Goal: Task Accomplishment & Management: Complete application form

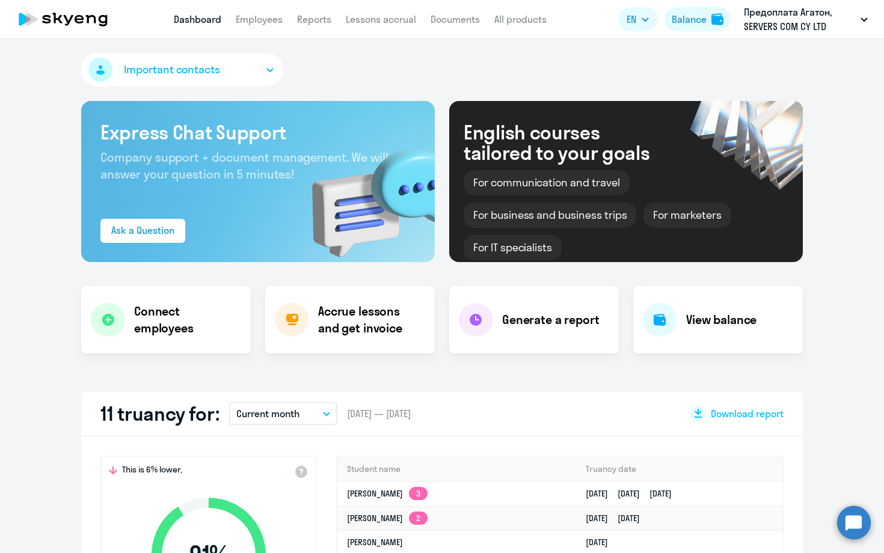
select select "30"
click at [270, 20] on link "Employees" at bounding box center [275, 19] width 47 height 12
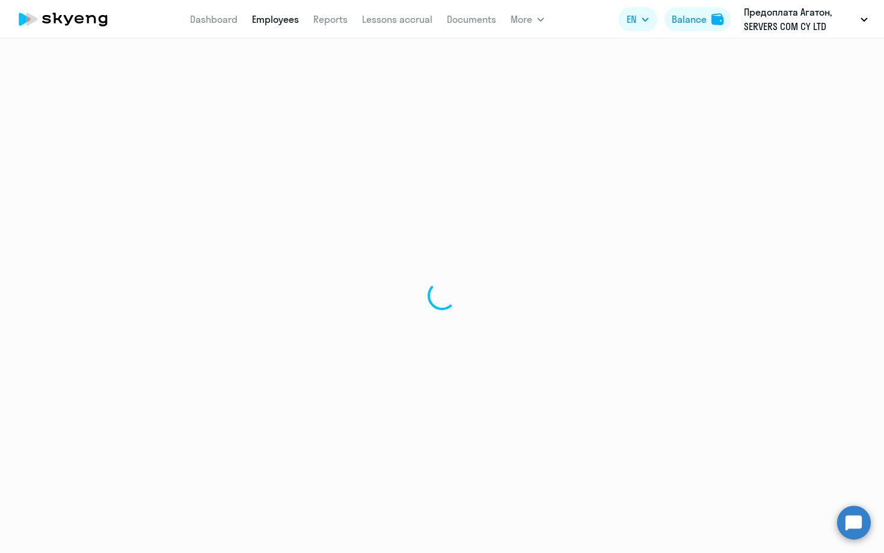
select select "30"
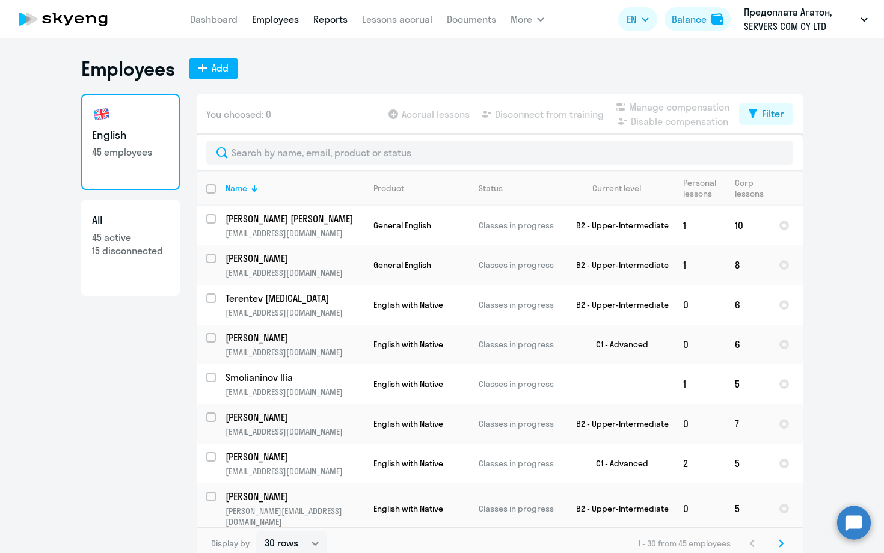
click at [332, 19] on link "Reports" at bounding box center [330, 19] width 34 height 12
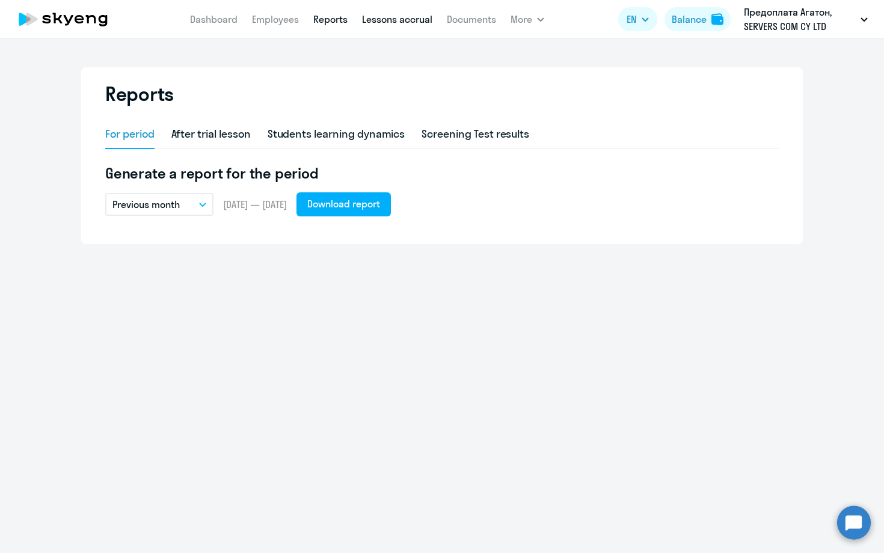
click at [408, 19] on link "Lessons accrual" at bounding box center [397, 19] width 70 height 12
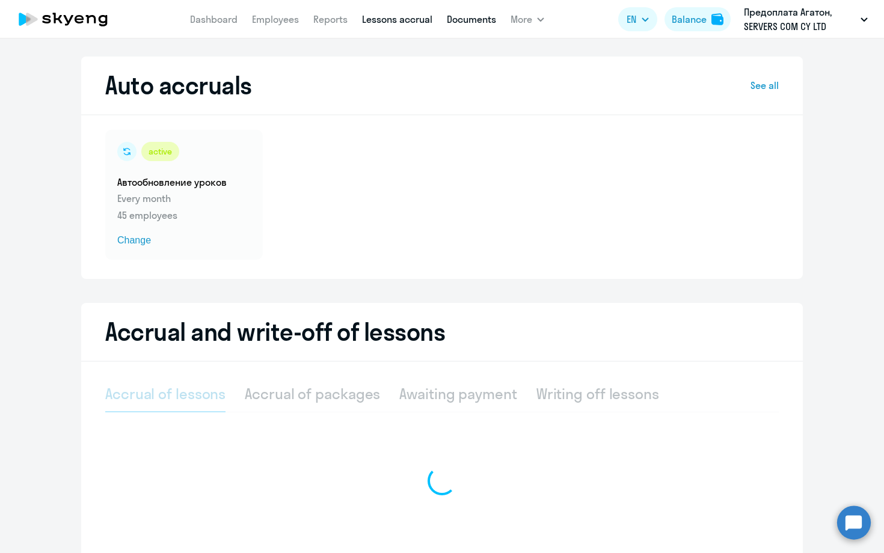
select select "10"
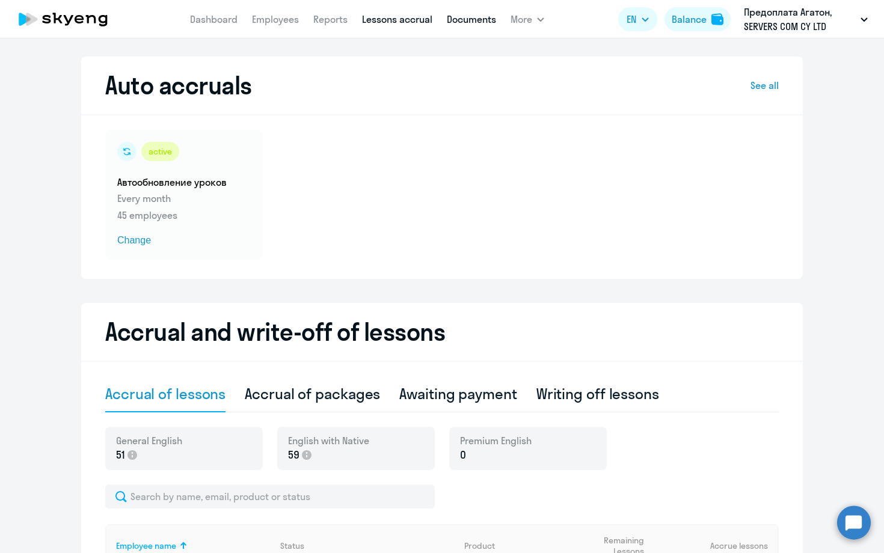
click at [481, 17] on link "Documents" at bounding box center [471, 19] width 49 height 12
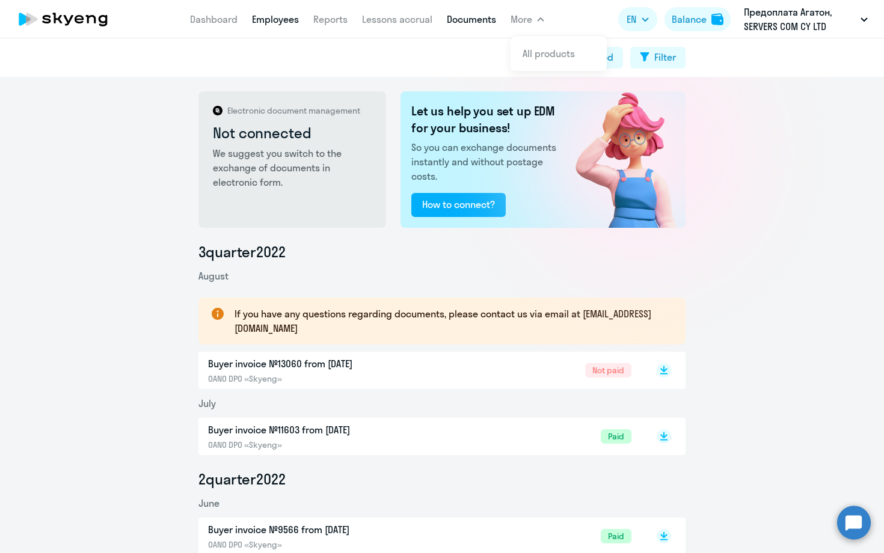
click at [274, 22] on link "Employees" at bounding box center [275, 19] width 47 height 12
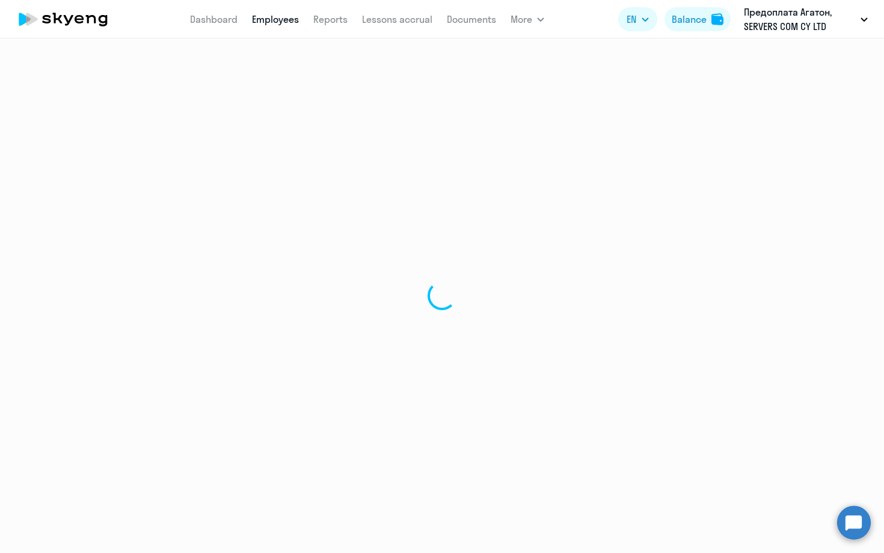
select select "30"
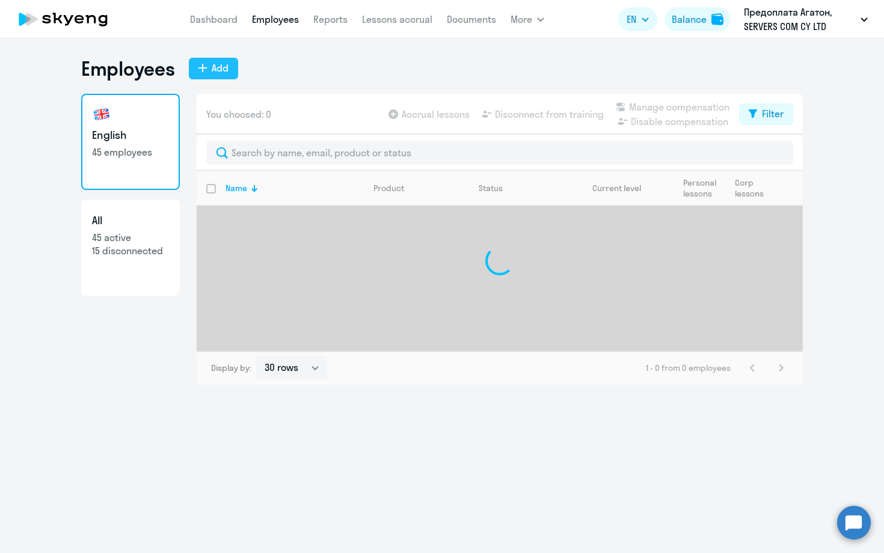
click at [215, 66] on div "Add" at bounding box center [220, 68] width 17 height 14
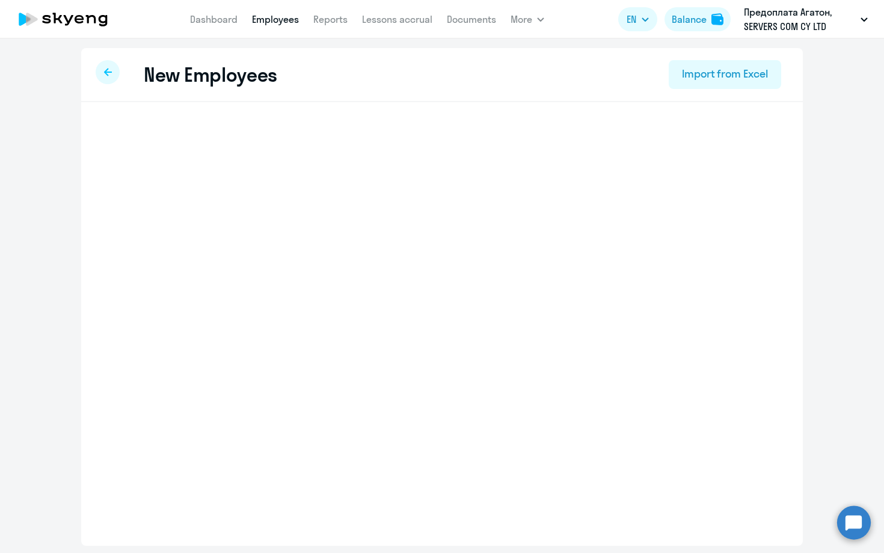
select select "english_adult_not_native_speaker"
select select "3"
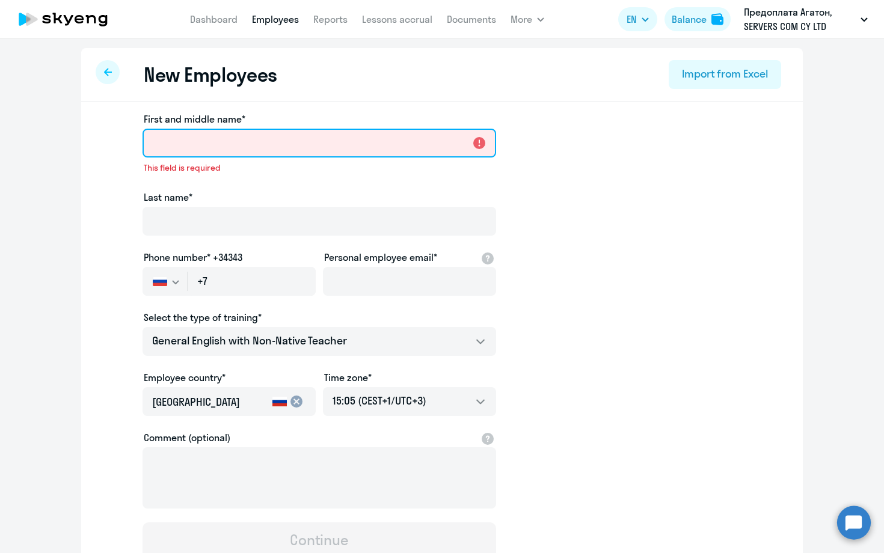
paste input "Rudolfs"
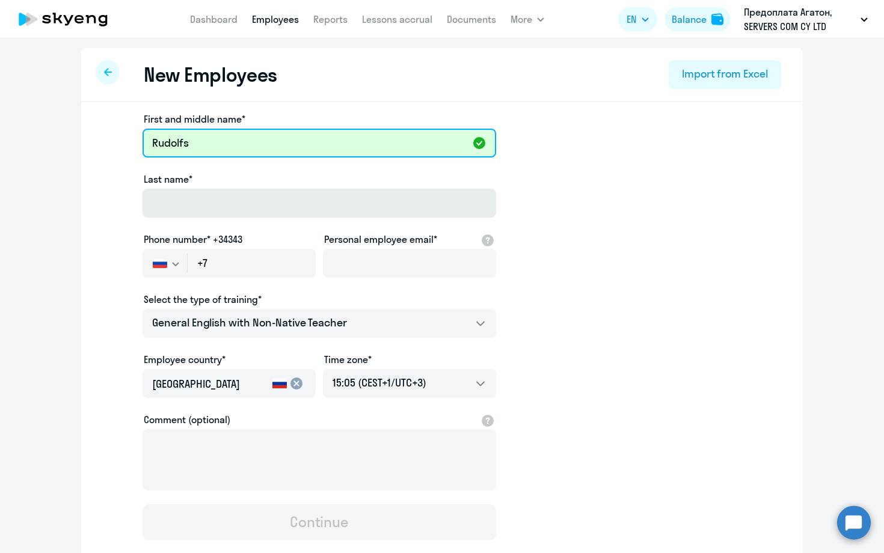
type input "Rudolfs"
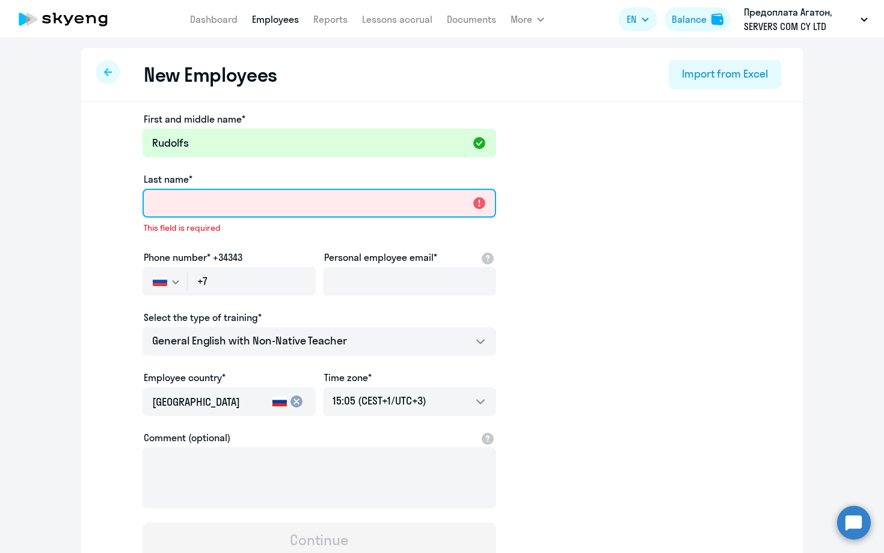
click at [185, 198] on input "Last name*" at bounding box center [320, 203] width 354 height 29
paste input "[PERSON_NAME]"
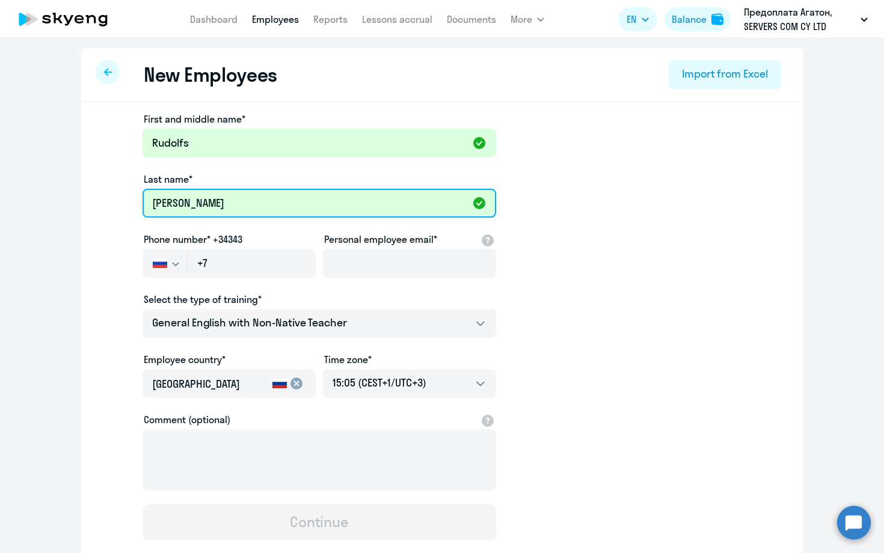
type input "[PERSON_NAME]"
click at [172, 262] on icon "button" at bounding box center [175, 264] width 7 height 4
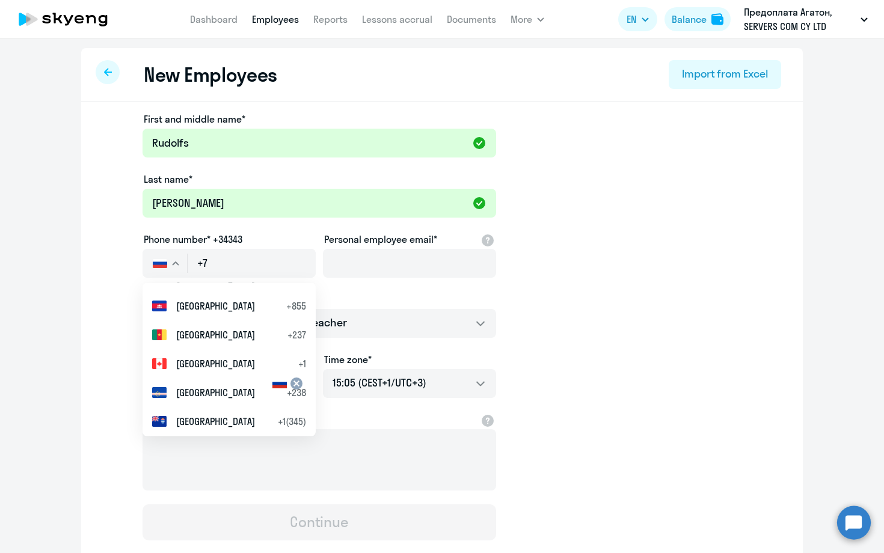
scroll to position [1065, 0]
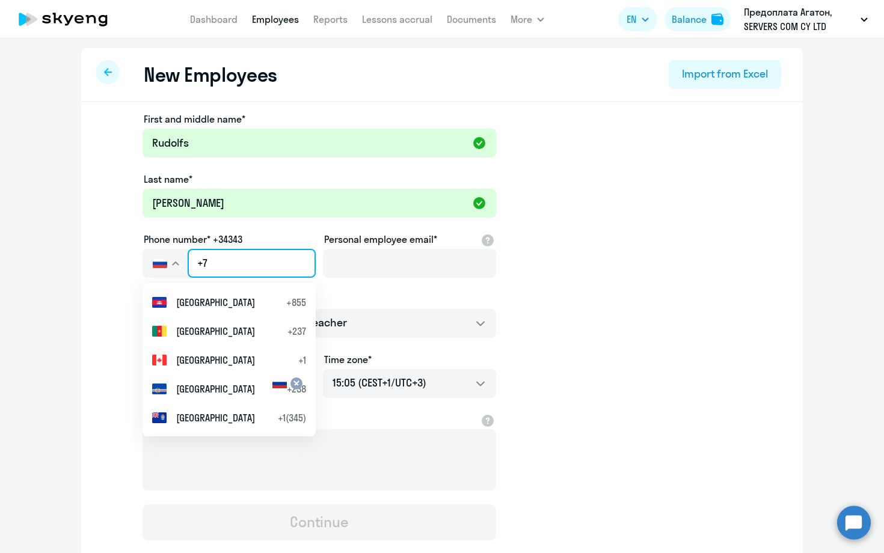
click at [210, 261] on input "+7" at bounding box center [252, 263] width 128 height 29
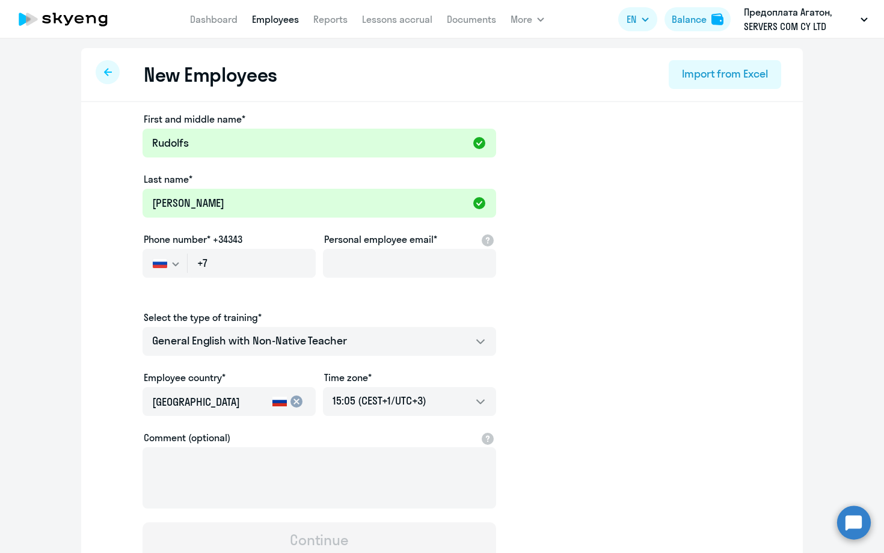
click at [180, 260] on svg-icon "button" at bounding box center [176, 264] width 10 height 10
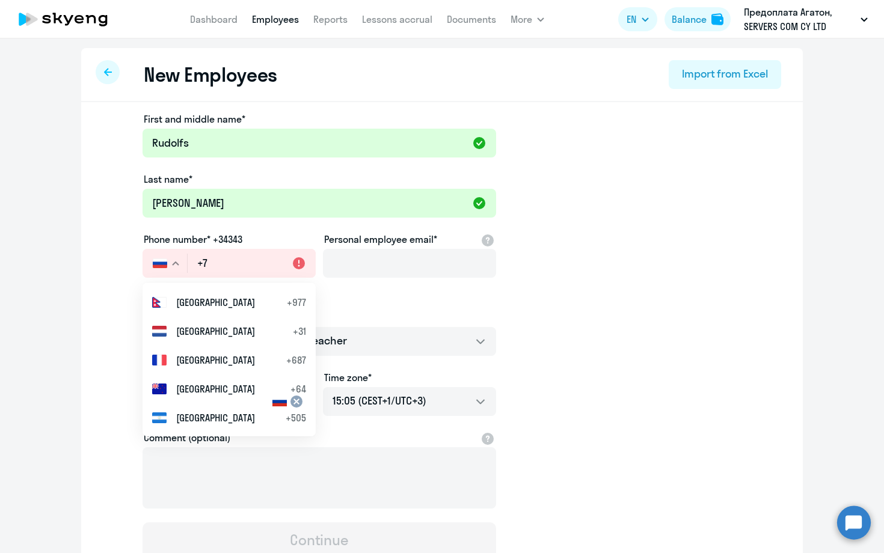
scroll to position [4011, 0]
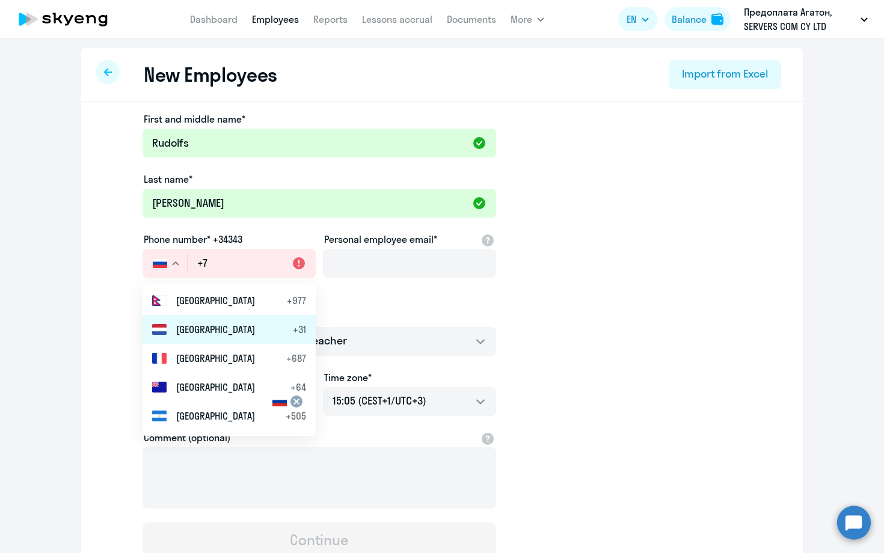
click at [239, 327] on li "Netherlands +31" at bounding box center [229, 329] width 173 height 29
type input "+31"
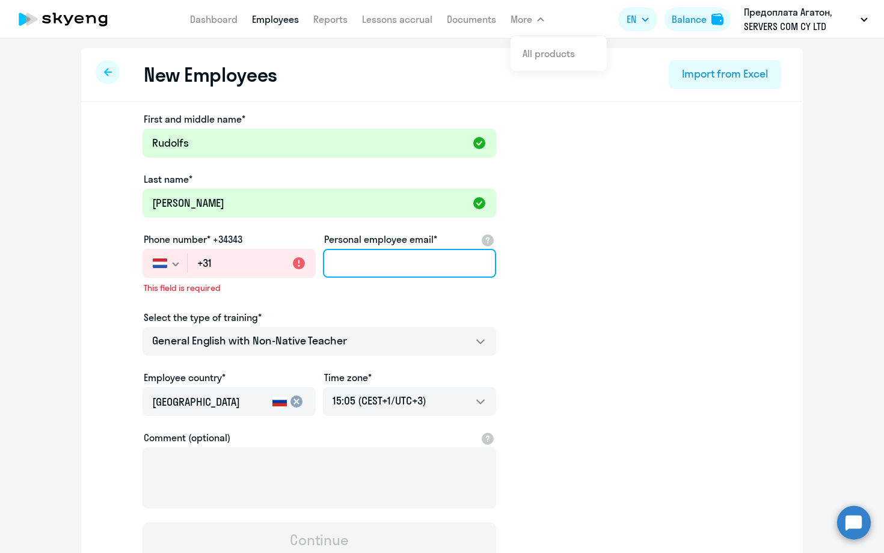
paste input "615267764"
type input "615267764"
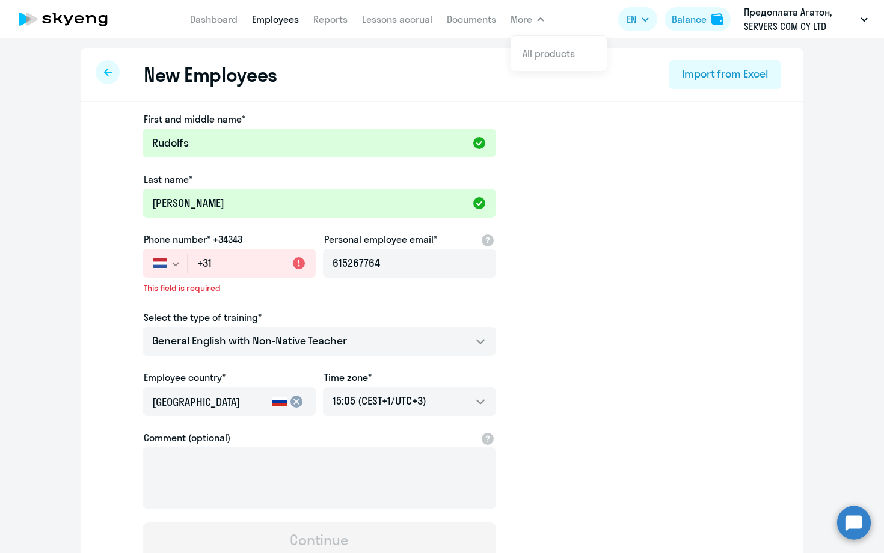
click at [548, 243] on app-new-student-form "First and middle name* [PERSON_NAME] Last name* [PERSON_NAME] Phone number* +34…" at bounding box center [441, 335] width 683 height 447
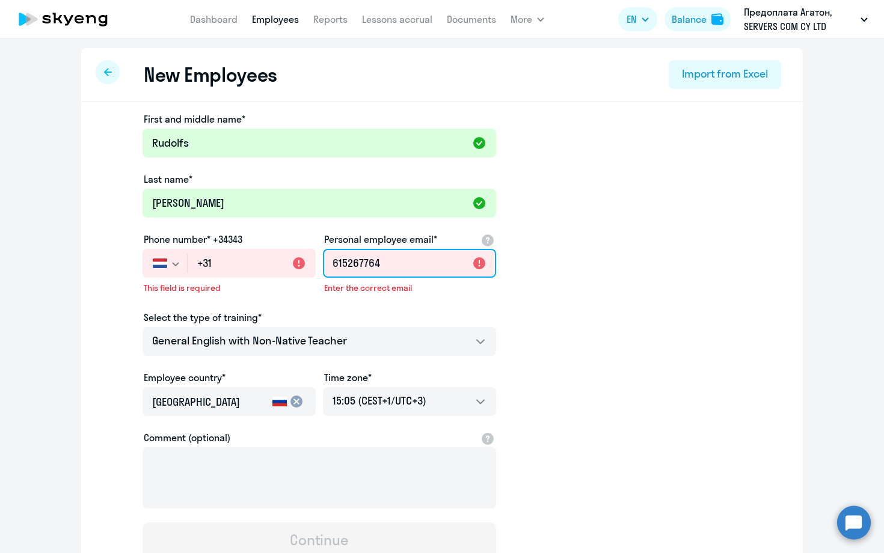
click at [397, 266] on input "615267764" at bounding box center [409, 263] width 173 height 29
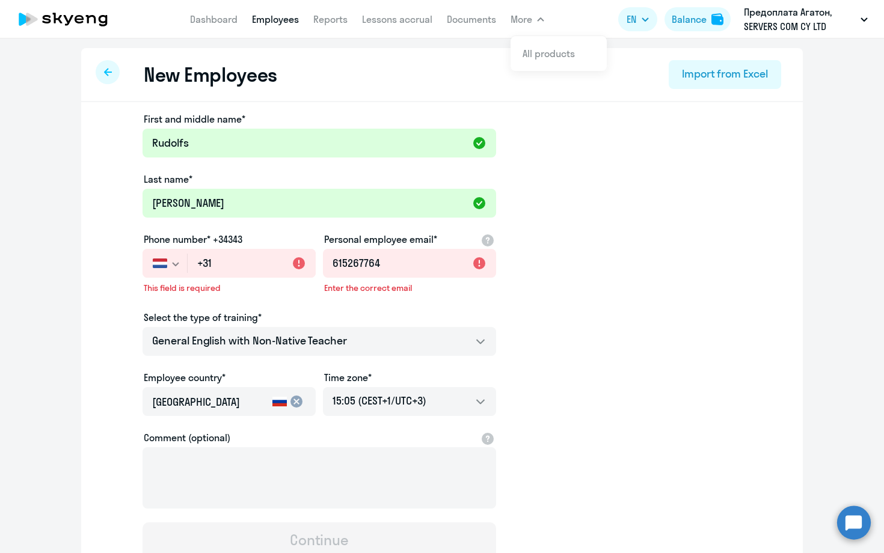
click at [129, 298] on app-new-student-form "First and middle name* [PERSON_NAME] Last name* [PERSON_NAME] Phone number* +34…" at bounding box center [441, 335] width 683 height 447
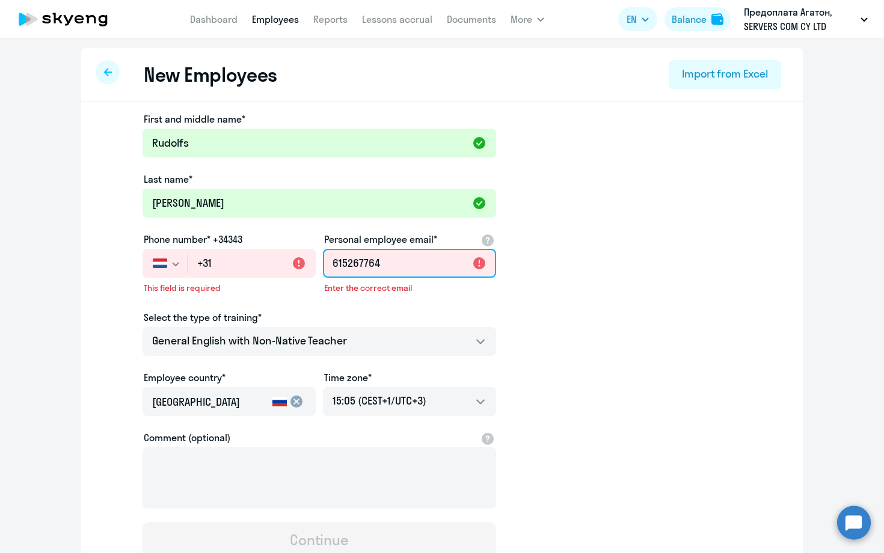
click at [425, 265] on input "615267764" at bounding box center [409, 263] width 173 height 29
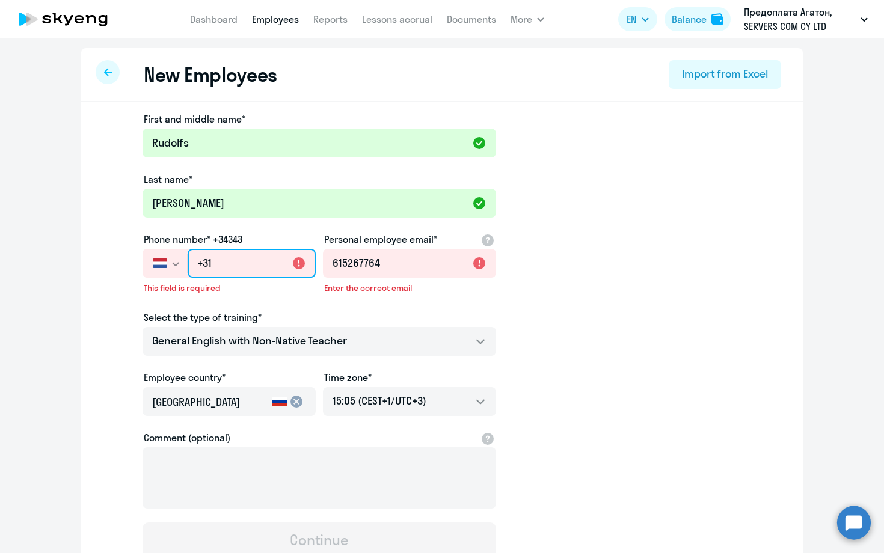
click at [222, 267] on input "+31" at bounding box center [252, 263] width 128 height 29
paste input "7 615 267-76-4"
click at [210, 262] on input "[PHONE_NUMBER]" at bounding box center [252, 263] width 128 height 29
click at [163, 265] on img "button" at bounding box center [160, 264] width 14 height 10
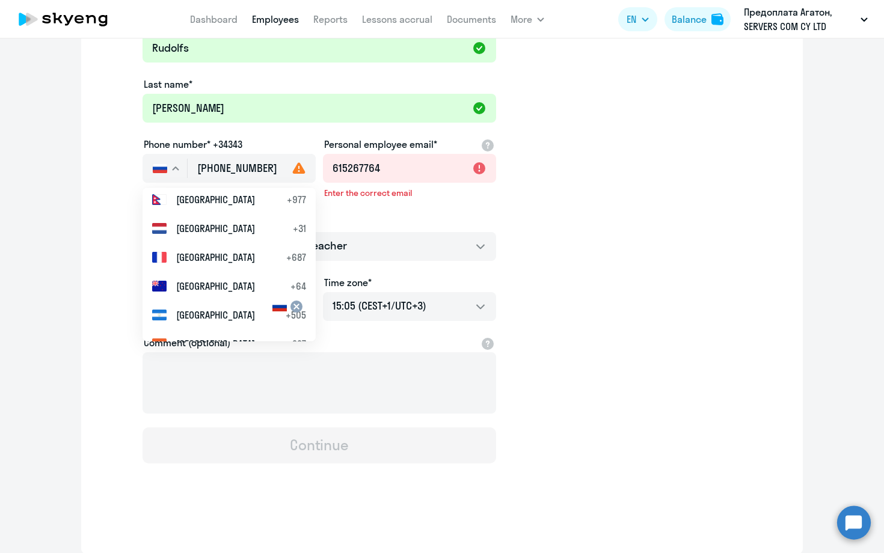
scroll to position [4016, 0]
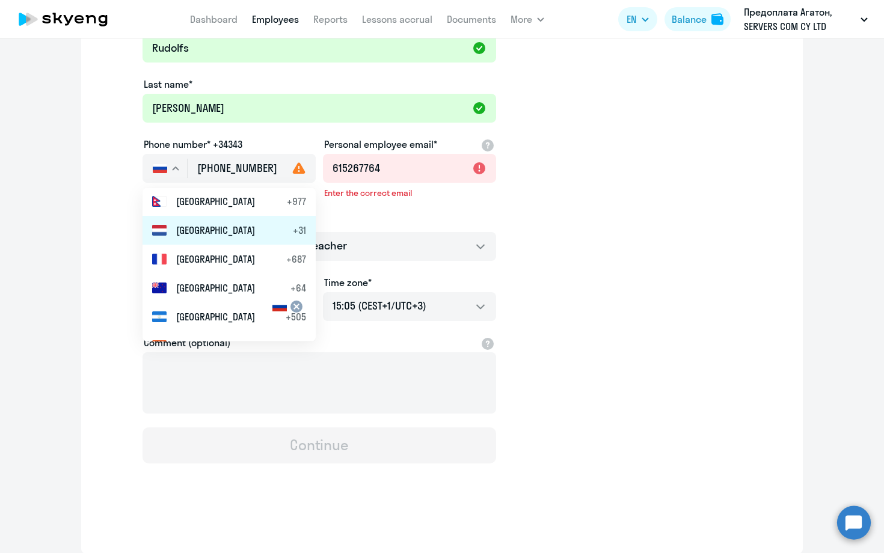
click at [222, 234] on span "[GEOGRAPHIC_DATA]" at bounding box center [215, 230] width 79 height 14
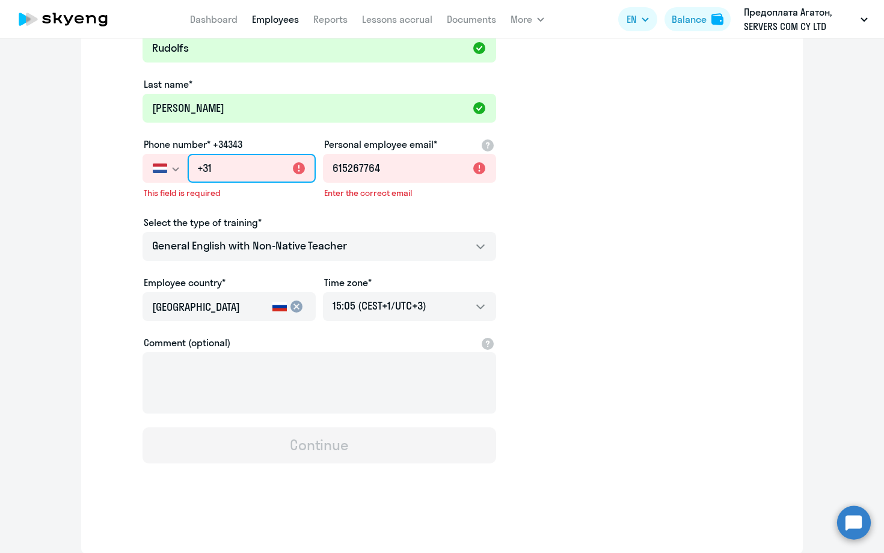
click at [221, 165] on input "+31" at bounding box center [252, 168] width 128 height 29
paste input "7 615 267-76-4"
click at [181, 165] on button "button" at bounding box center [165, 168] width 45 height 29
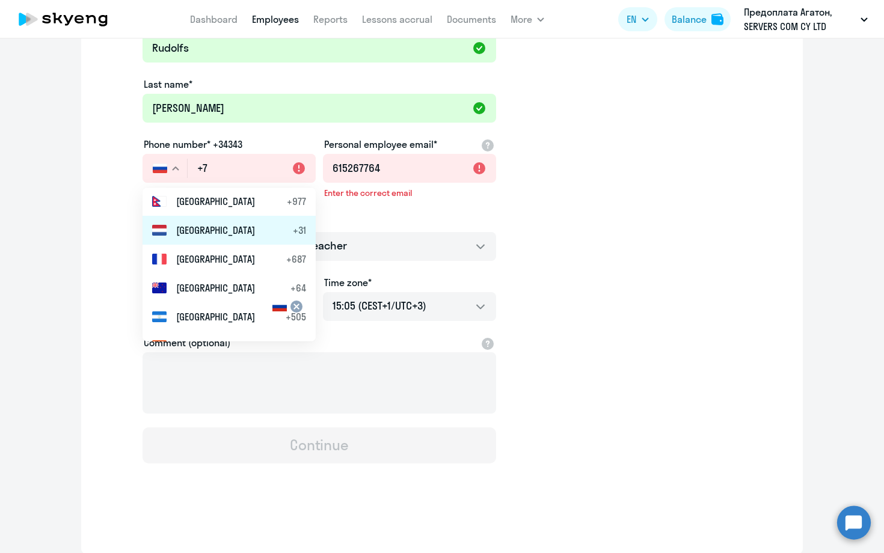
click at [202, 229] on span "[GEOGRAPHIC_DATA]" at bounding box center [215, 230] width 79 height 14
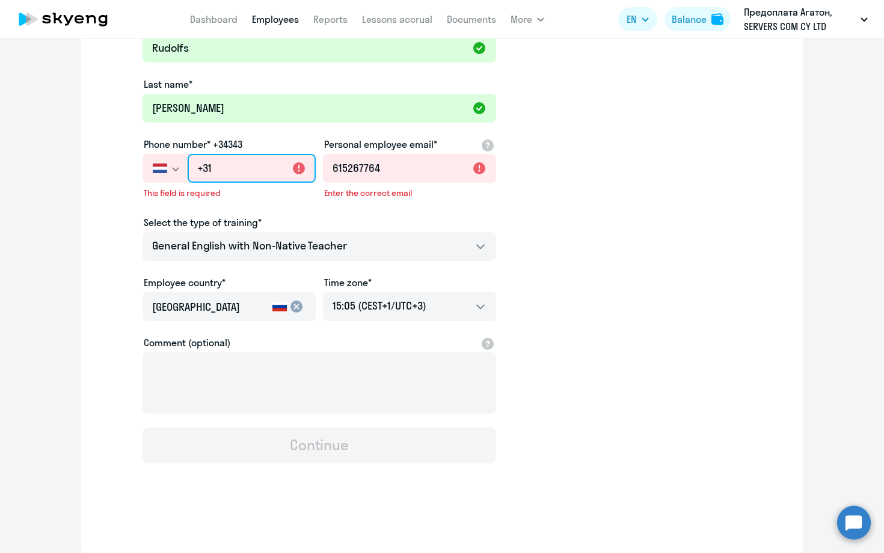
click at [244, 170] on input "+31" at bounding box center [252, 168] width 128 height 29
type input "[PHONE_NUMBER]"
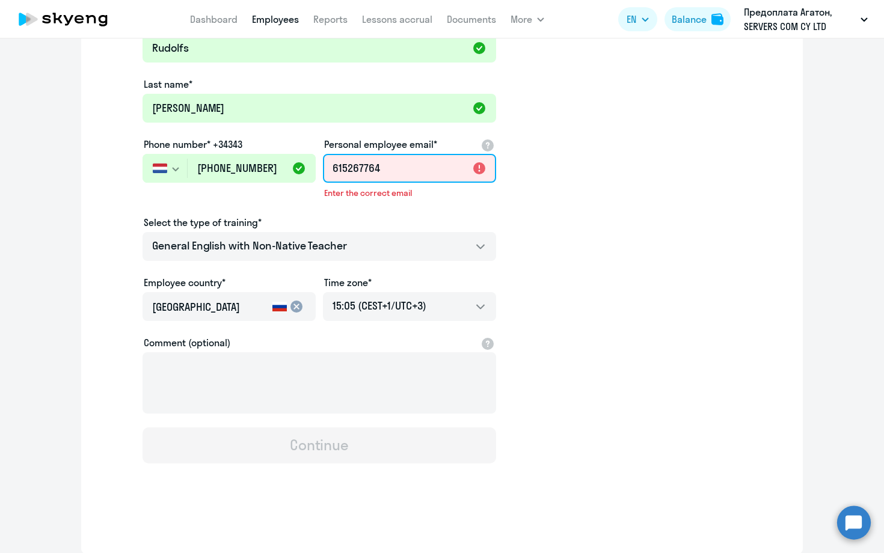
click at [395, 165] on input "615267764" at bounding box center [409, 168] width 173 height 29
type input "6"
paste input "[EMAIL_ADDRESS][DOMAIN_NAME]"
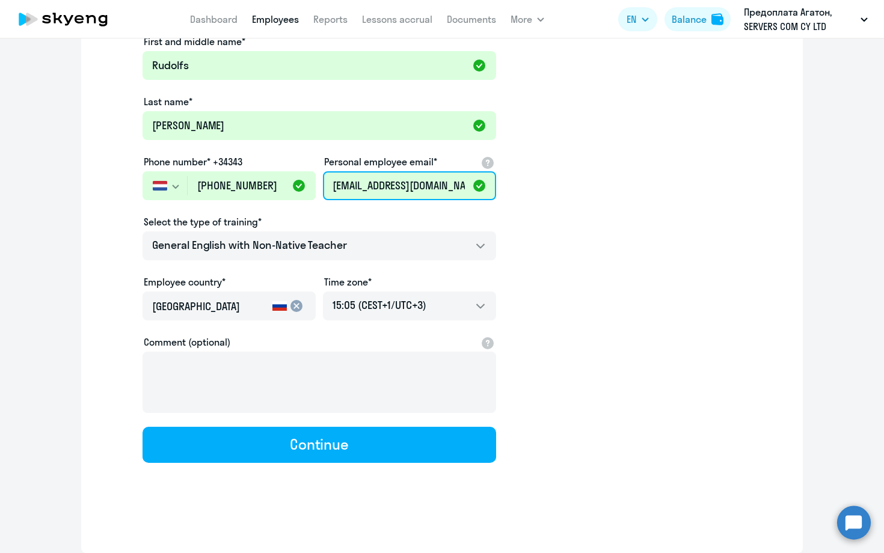
scroll to position [77, 0]
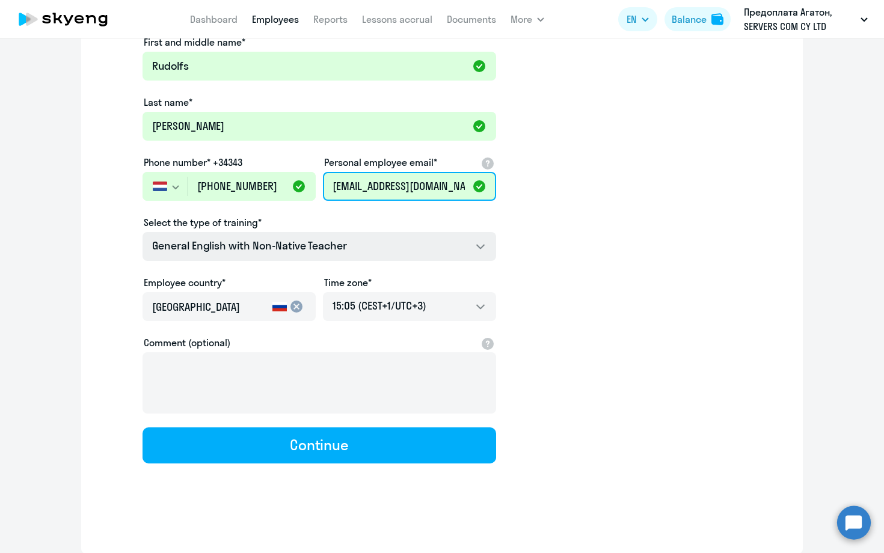
type input "[EMAIL_ADDRESS][DOMAIN_NAME]"
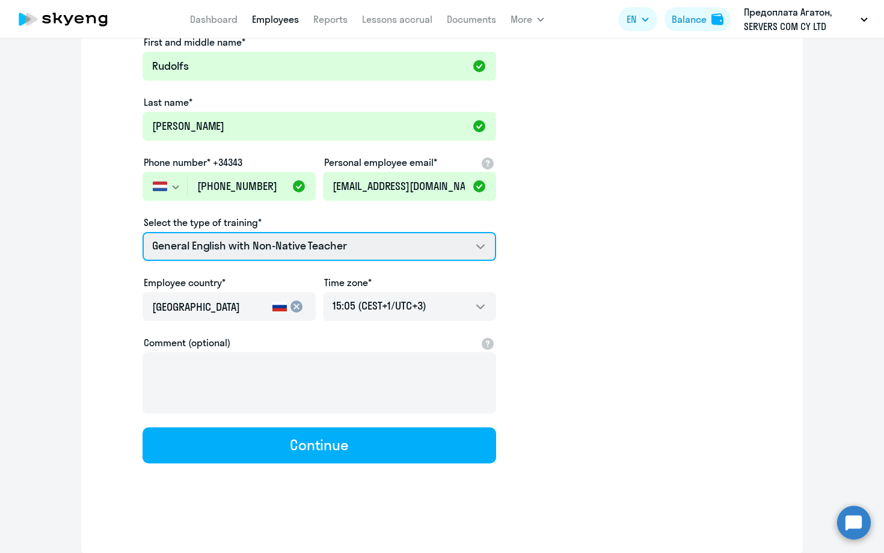
select select "english_adult_native_speaker"
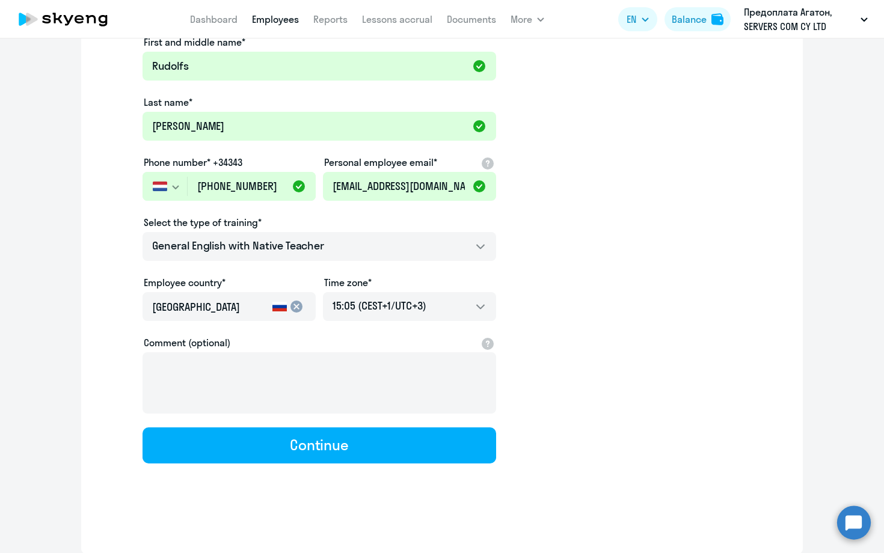
click at [295, 306] on mat-icon "cancel" at bounding box center [296, 306] width 14 height 14
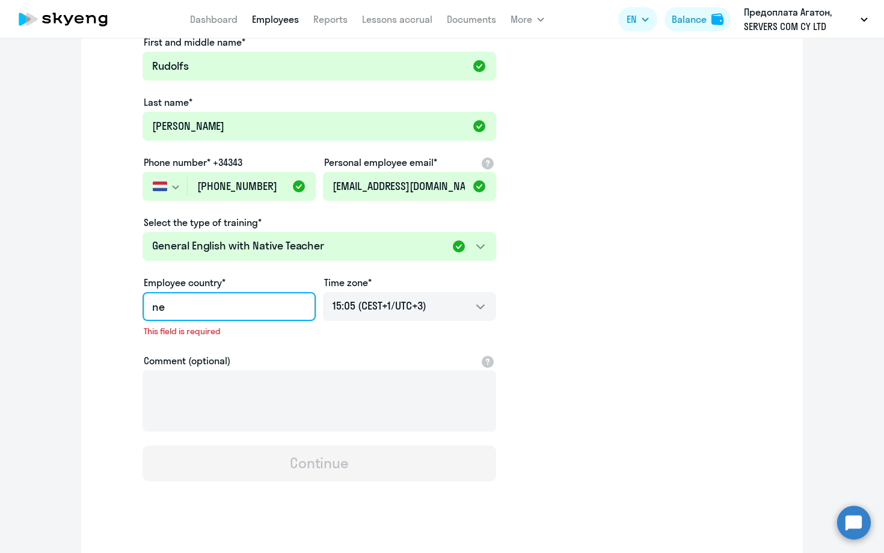
type input "n"
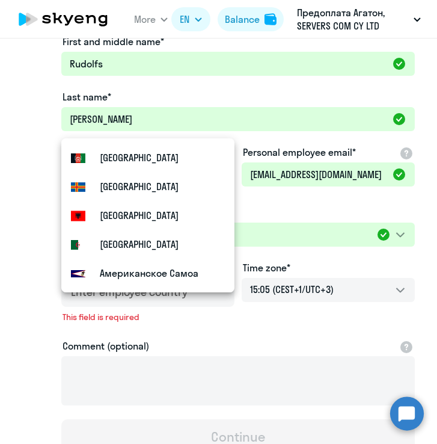
scroll to position [0, 0]
